Goal: Transaction & Acquisition: Purchase product/service

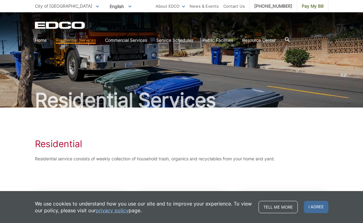
click at [171, 136] on div "Residential Residential service consists of weekly collection of household tras…" at bounding box center [182, 149] width 294 height 85
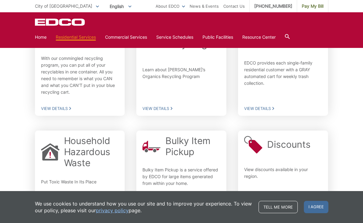
scroll to position [219, 0]
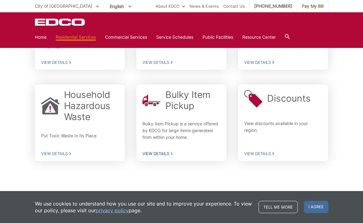
click at [164, 154] on span "View Details" at bounding box center [182, 154] width 78 height 6
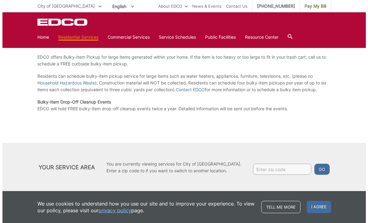
scroll to position [105, 0]
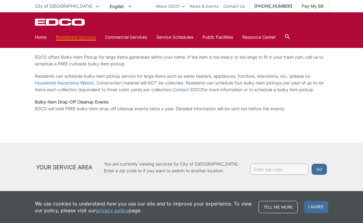
click at [267, 167] on input "Enter zip code" at bounding box center [279, 168] width 58 height 11
type input "92019"
click at [312, 170] on button "Go" at bounding box center [319, 168] width 15 height 11
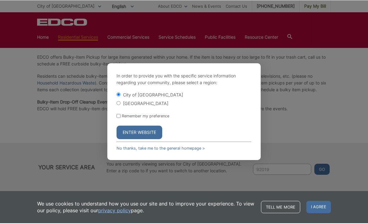
click at [142, 132] on button "Enter Website" at bounding box center [139, 131] width 46 height 13
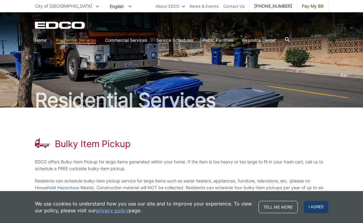
click at [316, 205] on span "I agree" at bounding box center [316, 206] width 25 height 12
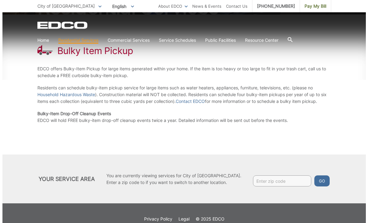
scroll to position [104, 0]
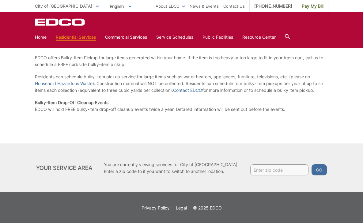
click at [269, 171] on input "Enter zip code" at bounding box center [279, 169] width 58 height 11
type input "92019"
click at [312, 168] on button "Go" at bounding box center [319, 169] width 15 height 11
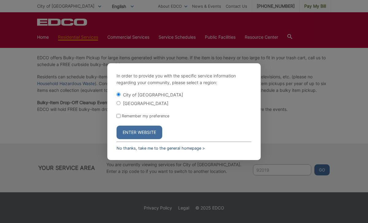
click at [166, 147] on link "No thanks, take me to the general homepage >" at bounding box center [160, 148] width 88 height 5
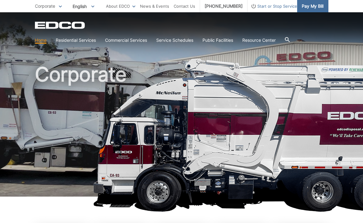
click at [311, 6] on span "Pay My Bill" at bounding box center [313, 6] width 22 height 7
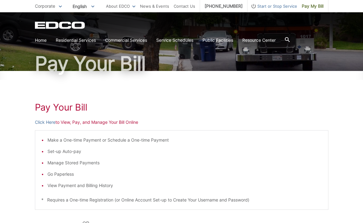
scroll to position [36, 0]
click at [46, 122] on link "Click Here" at bounding box center [45, 122] width 21 height 7
click at [47, 122] on link "Click Here" at bounding box center [45, 122] width 21 height 7
